Goal: Book appointment/travel/reservation

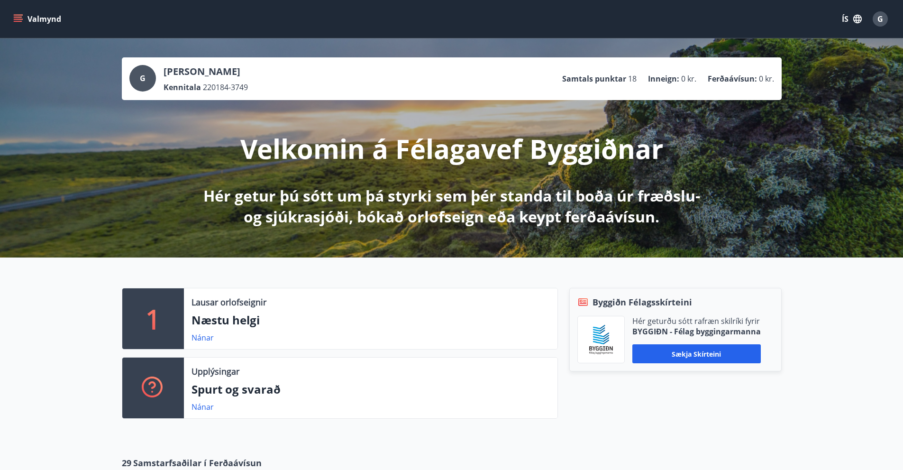
click at [28, 18] on button "Valmynd" at bounding box center [38, 18] width 54 height 17
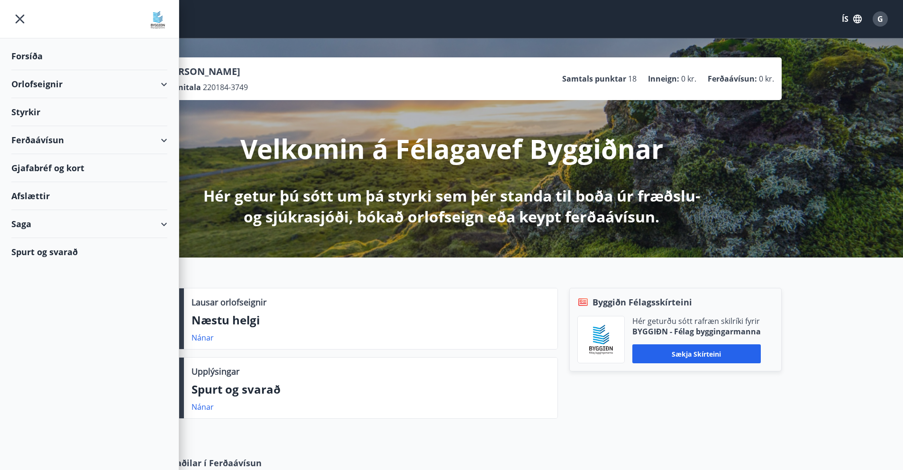
click at [159, 84] on div "Orlofseignir" at bounding box center [89, 84] width 156 height 28
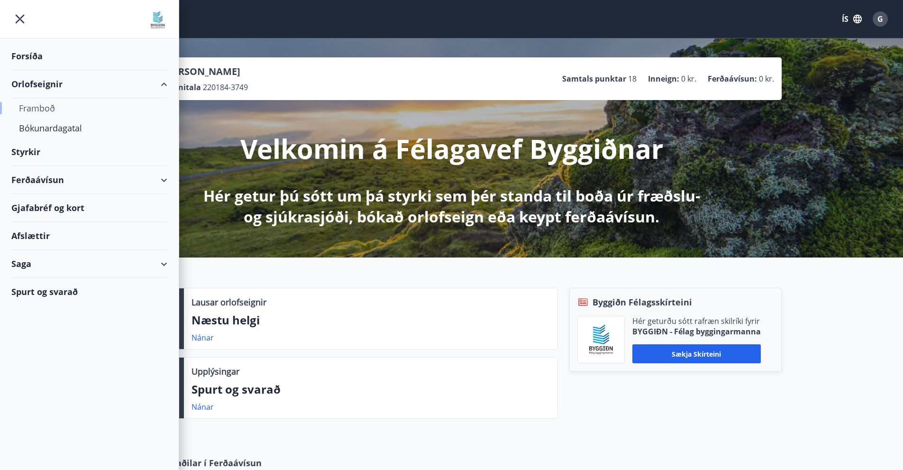
click at [44, 109] on div "Framboð" at bounding box center [89, 108] width 141 height 20
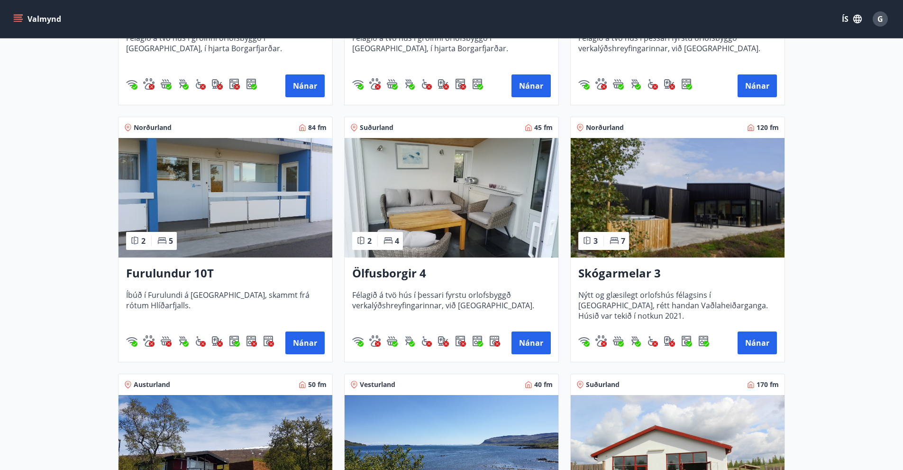
scroll to position [614, 0]
click at [174, 270] on h3 "Furulundur 10T" at bounding box center [225, 273] width 199 height 17
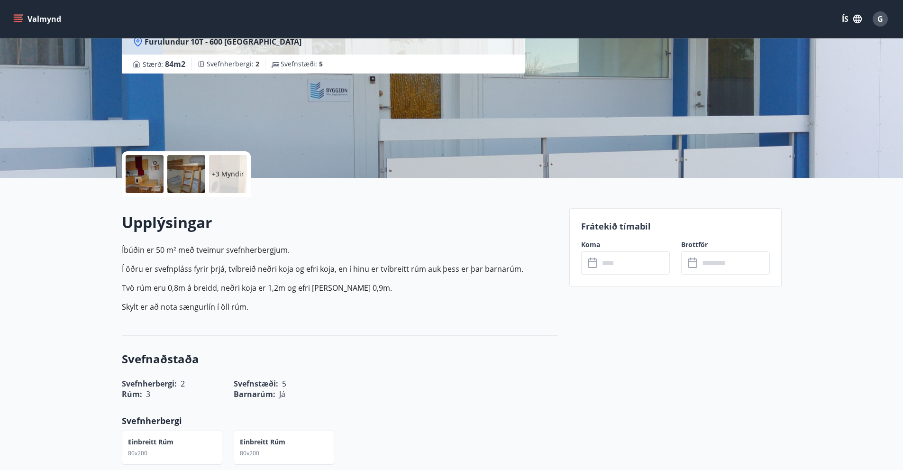
scroll to position [106, 0]
click at [634, 258] on input "text" at bounding box center [634, 263] width 71 height 23
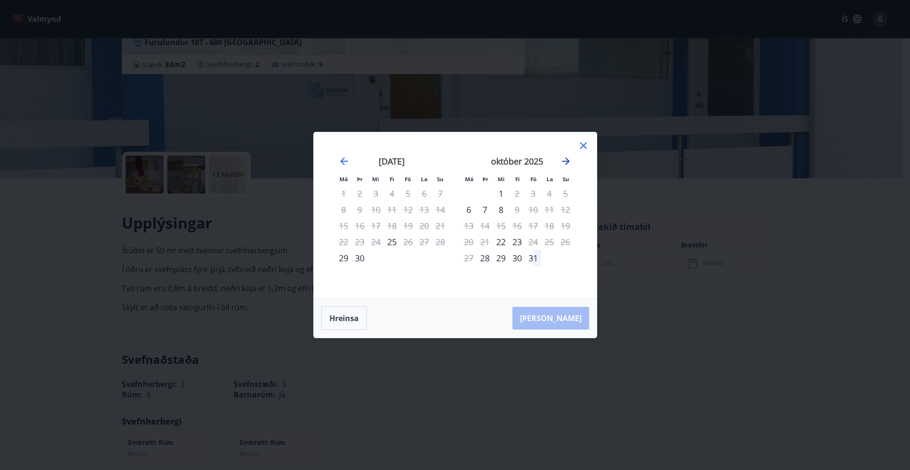
click at [564, 159] on icon "Move forward to switch to the next month." at bounding box center [565, 160] width 11 height 11
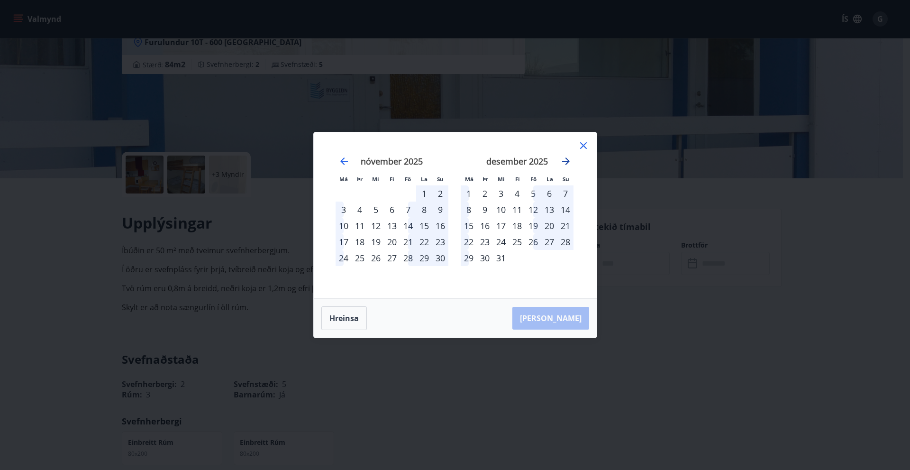
click at [564, 159] on icon "Move forward to switch to the next month." at bounding box center [565, 160] width 11 height 11
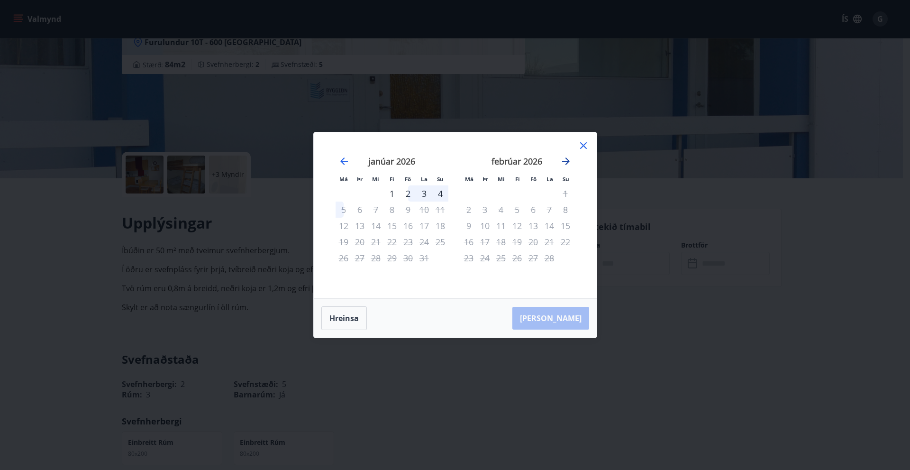
click at [564, 159] on icon "Move forward to switch to the next month." at bounding box center [565, 160] width 11 height 11
click at [347, 162] on icon "Move backward to switch to the previous month." at bounding box center [344, 161] width 8 height 8
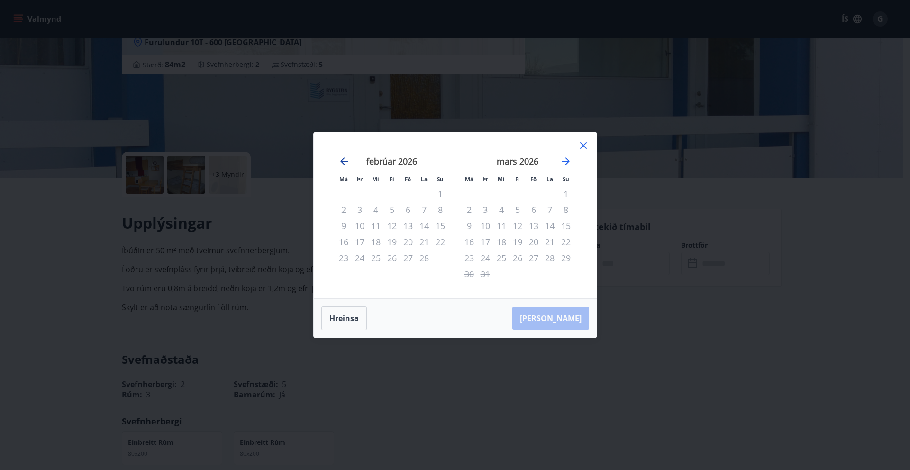
click at [347, 162] on icon "Move backward to switch to the previous month." at bounding box center [344, 161] width 8 height 8
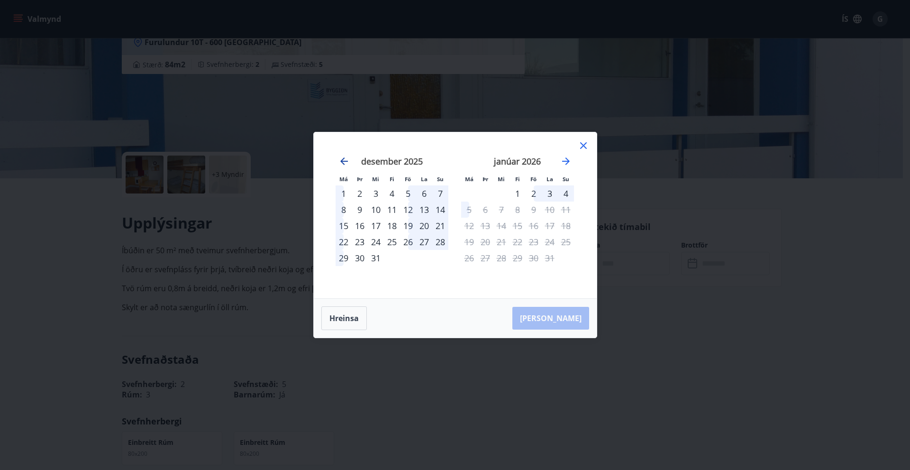
click at [347, 162] on icon "Move backward to switch to the previous month." at bounding box center [344, 161] width 8 height 8
click at [347, 165] on icon "Move backward to switch to the previous month." at bounding box center [343, 160] width 11 height 11
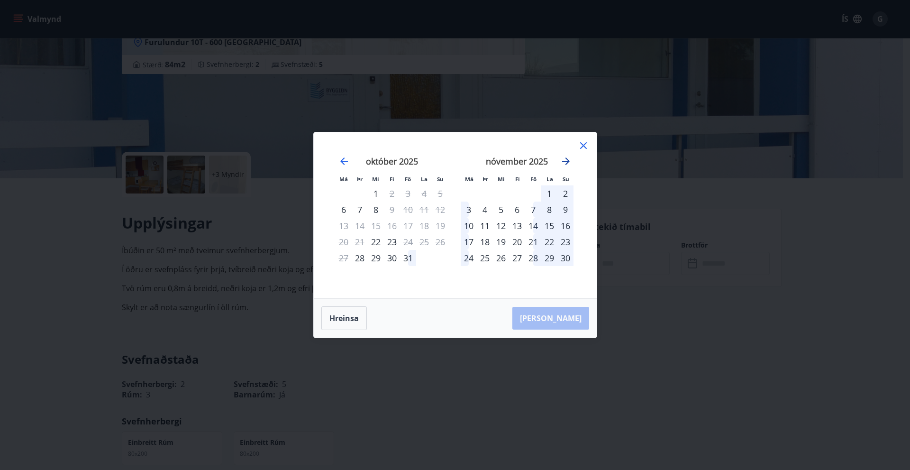
click at [569, 163] on icon "Move forward to switch to the next month." at bounding box center [565, 160] width 11 height 11
click at [568, 161] on icon "Move forward to switch to the next month." at bounding box center [566, 161] width 8 height 8
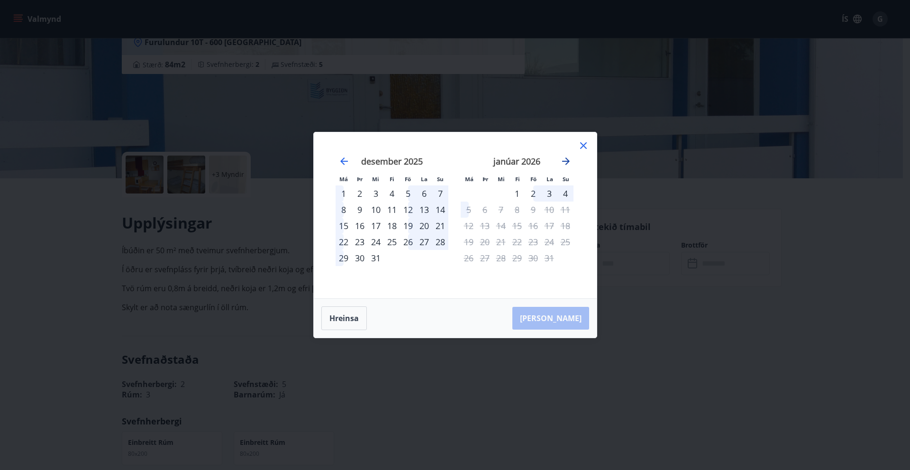
click at [568, 161] on icon "Move forward to switch to the next month." at bounding box center [566, 161] width 8 height 8
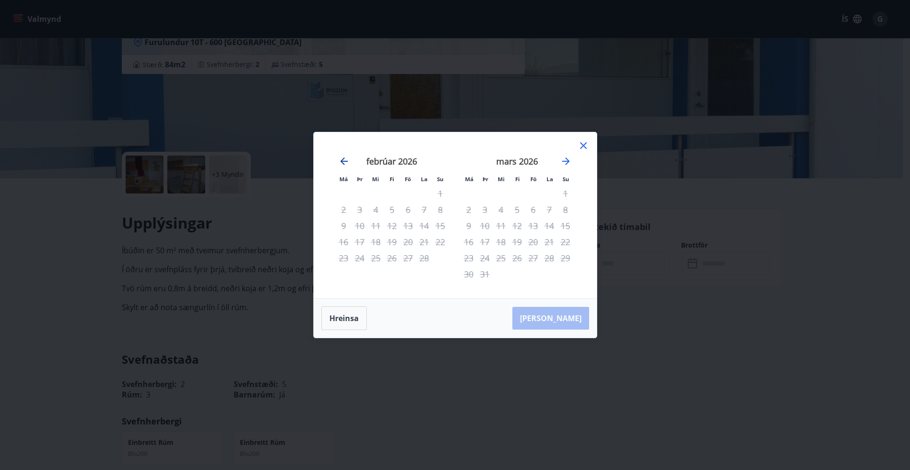
click at [345, 158] on icon "Move backward to switch to the previous month." at bounding box center [343, 160] width 11 height 11
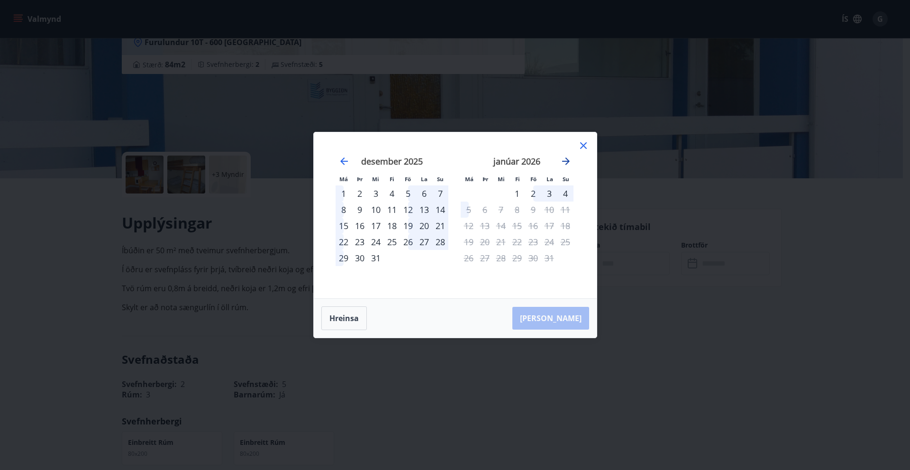
click at [566, 161] on icon "Move forward to switch to the next month." at bounding box center [566, 161] width 8 height 8
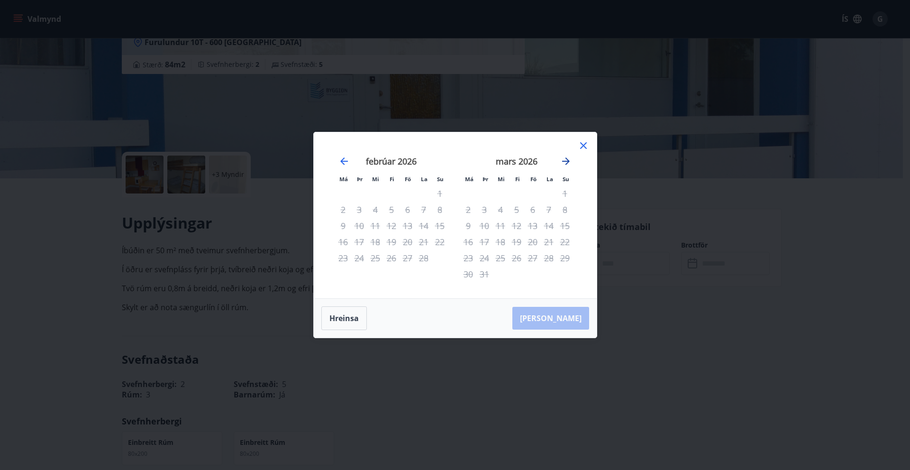
click at [566, 161] on icon "Move forward to switch to the next month." at bounding box center [566, 161] width 8 height 8
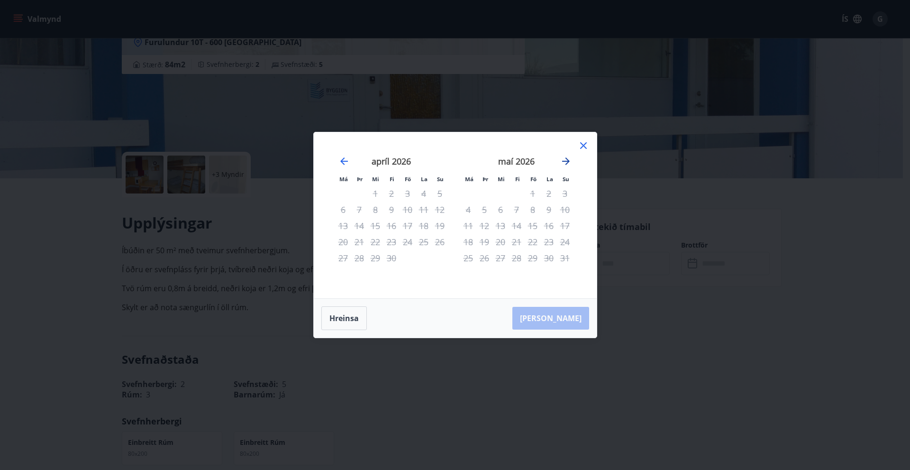
click at [566, 161] on icon "Move forward to switch to the next month." at bounding box center [566, 161] width 8 height 8
click at [394, 238] on div "23" at bounding box center [392, 242] width 16 height 16
click at [411, 243] on div "24" at bounding box center [408, 242] width 16 height 16
click at [581, 144] on icon at bounding box center [583, 145] width 11 height 11
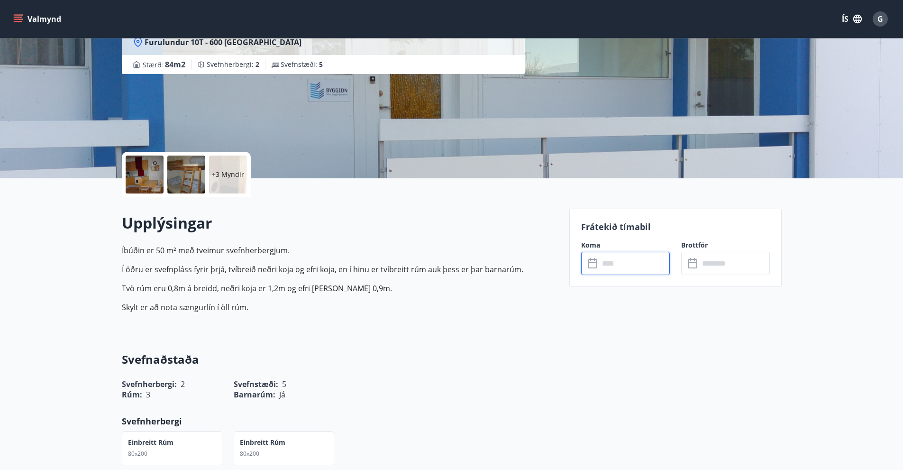
scroll to position [0, 0]
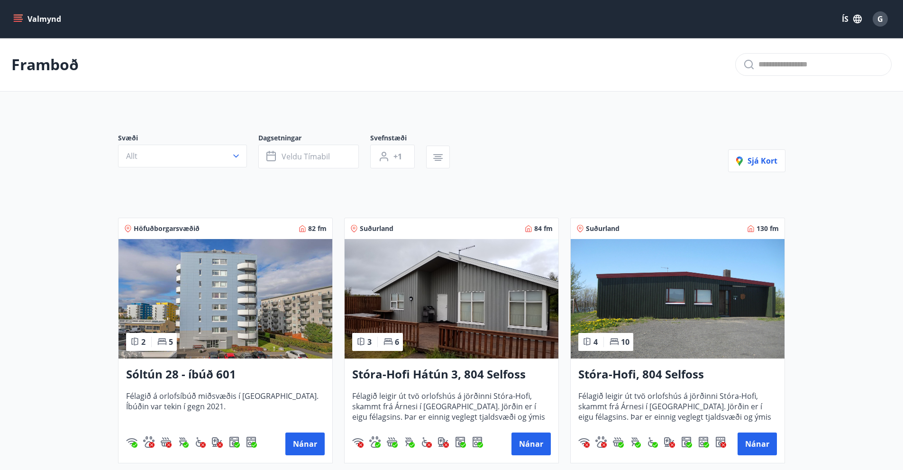
click at [27, 19] on button "Valmynd" at bounding box center [38, 18] width 54 height 17
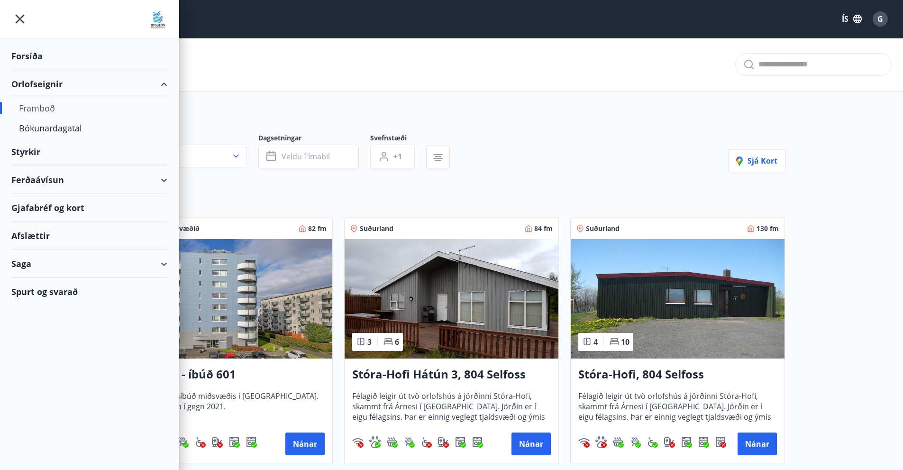
click at [63, 292] on div "Spurt og svarað" at bounding box center [89, 291] width 156 height 27
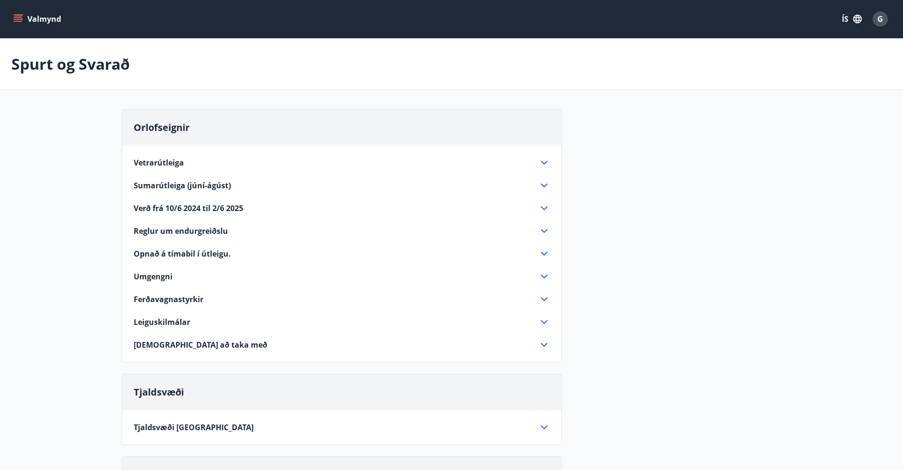
click at [167, 165] on span "Vetrarútleiga" at bounding box center [159, 162] width 50 height 10
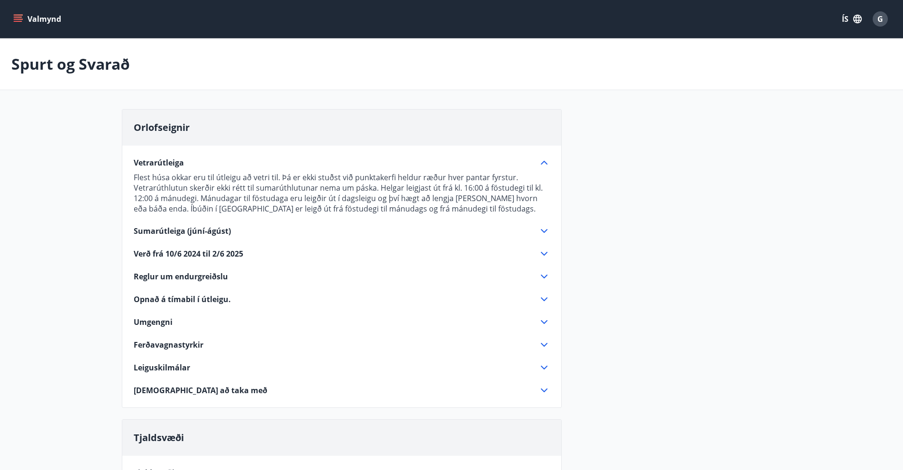
click at [206, 297] on span "Opnað á tímabil í útleigu." at bounding box center [182, 299] width 97 height 10
